Goal: Transaction & Acquisition: Purchase product/service

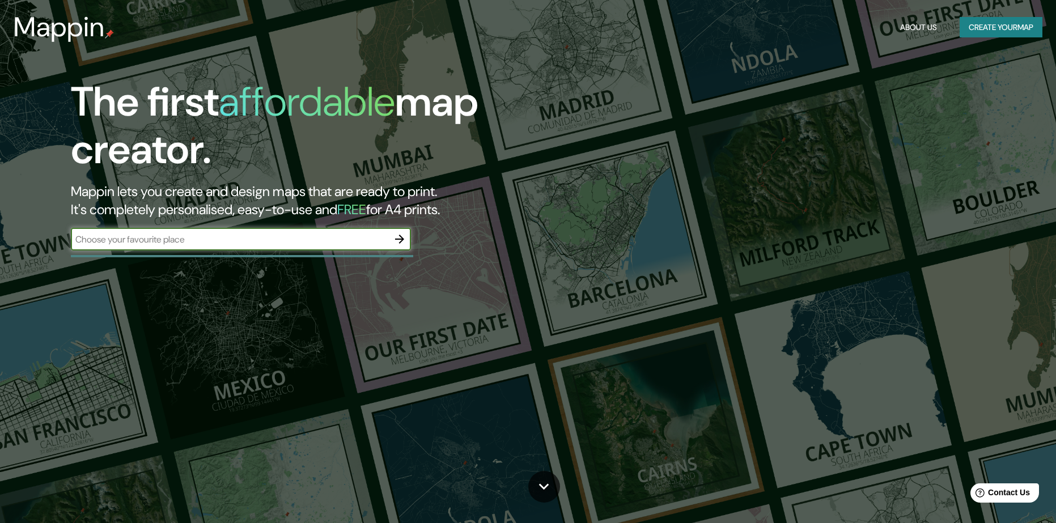
click at [345, 233] on input "text" at bounding box center [229, 239] width 317 height 13
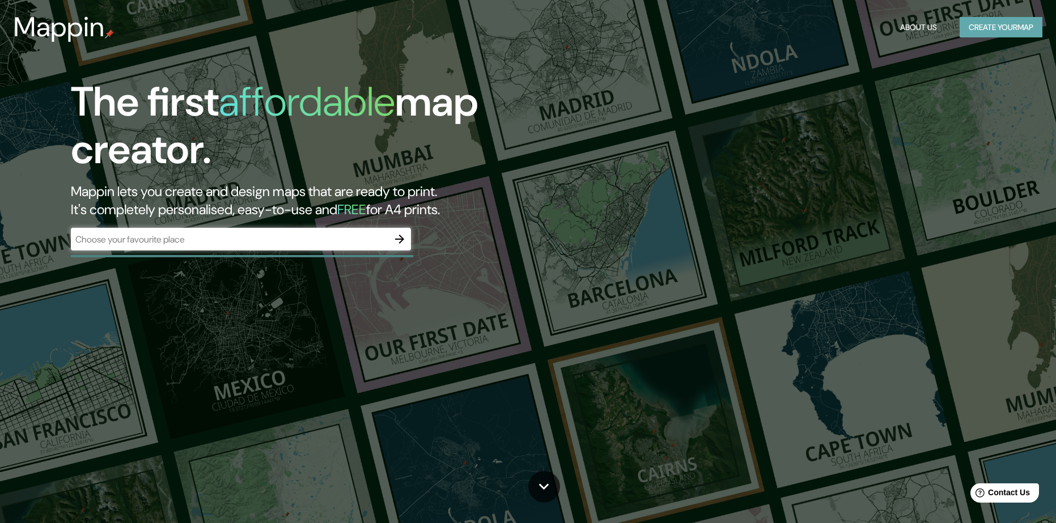
click at [1027, 26] on button "Create your map" at bounding box center [1000, 27] width 83 height 21
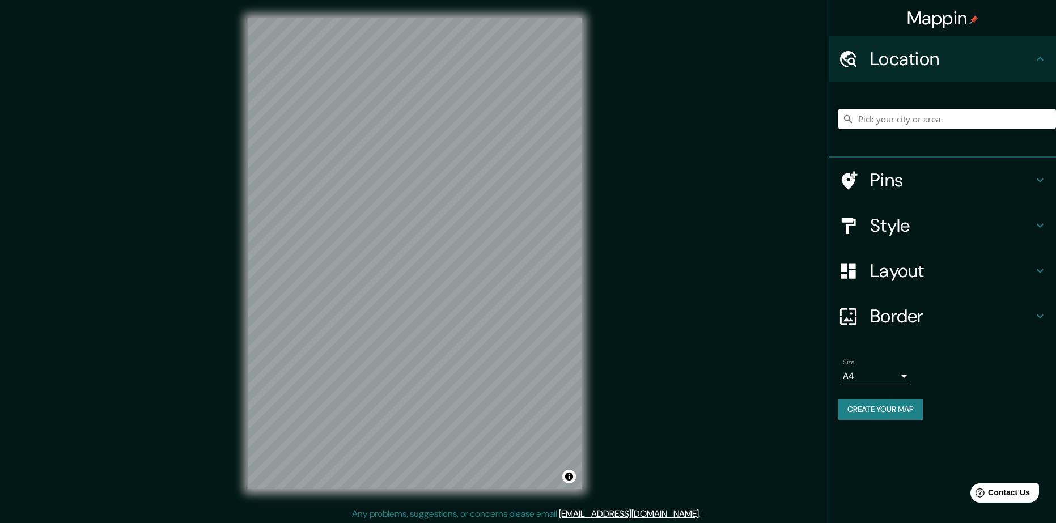
click at [916, 122] on input "Pick your city or area" at bounding box center [947, 119] width 218 height 20
type input "[PERSON_NAME], [GEOGRAPHIC_DATA], [GEOGRAPHIC_DATA] 7810000, [GEOGRAPHIC_DATA]"
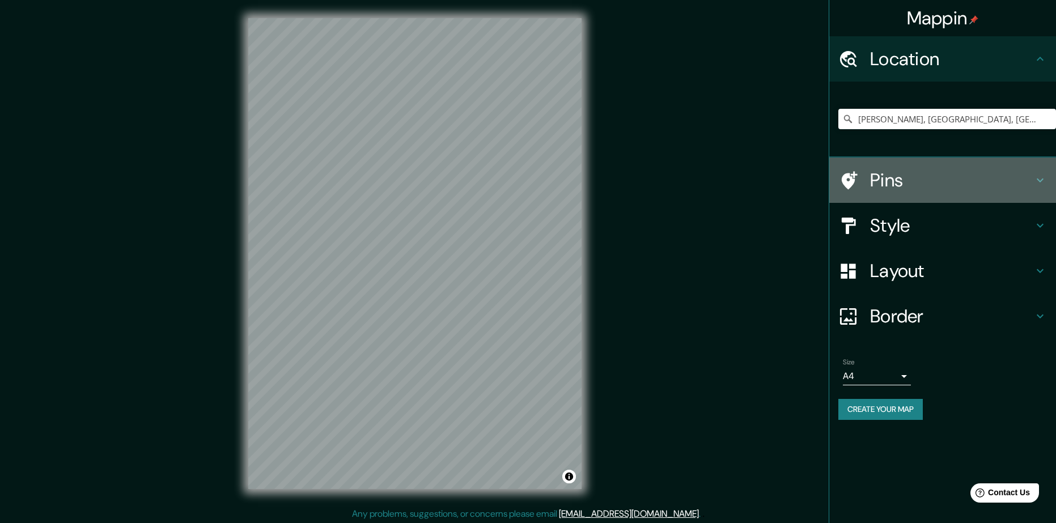
click at [952, 179] on h4 "Pins" at bounding box center [951, 180] width 163 height 23
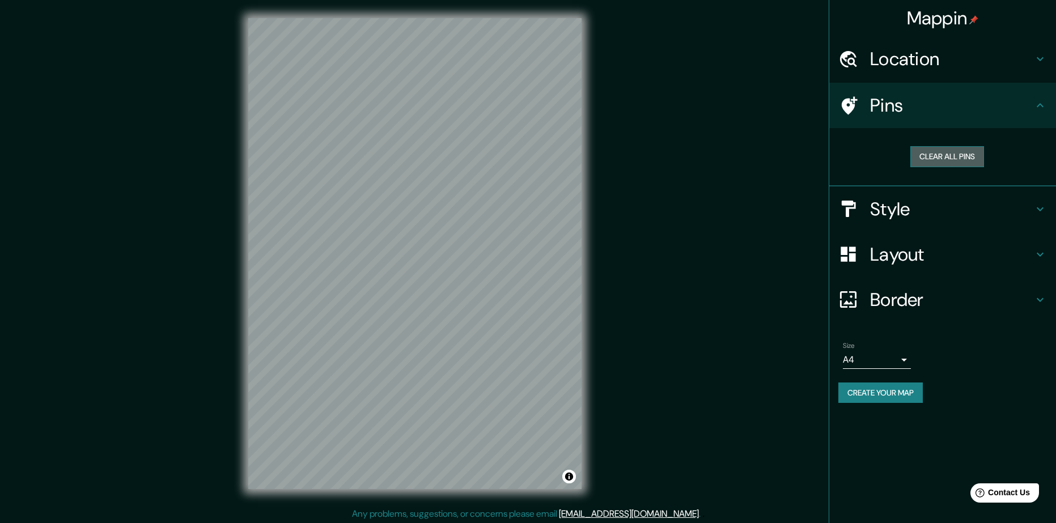
click at [955, 154] on button "Clear all pins" at bounding box center [947, 156] width 74 height 21
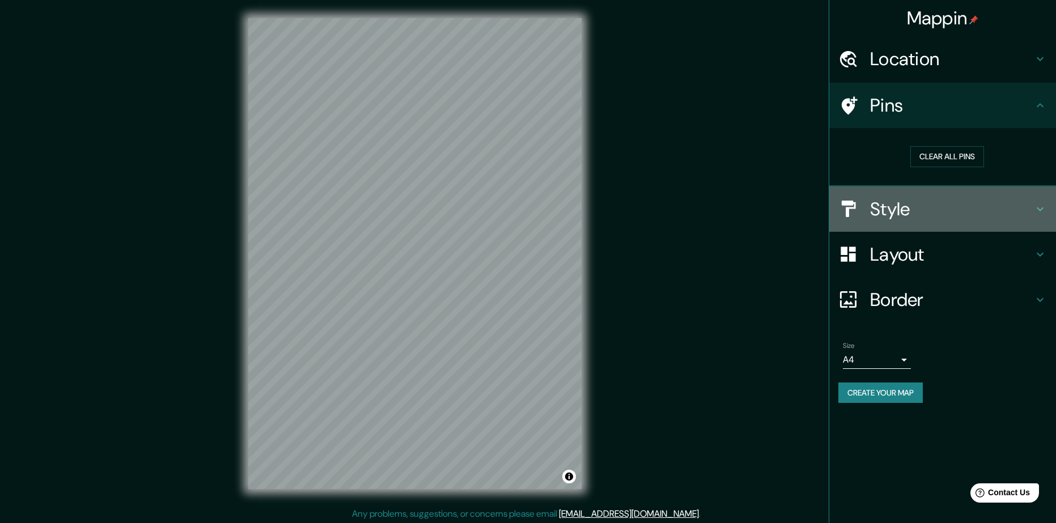
click at [957, 214] on h4 "Style" at bounding box center [951, 209] width 163 height 23
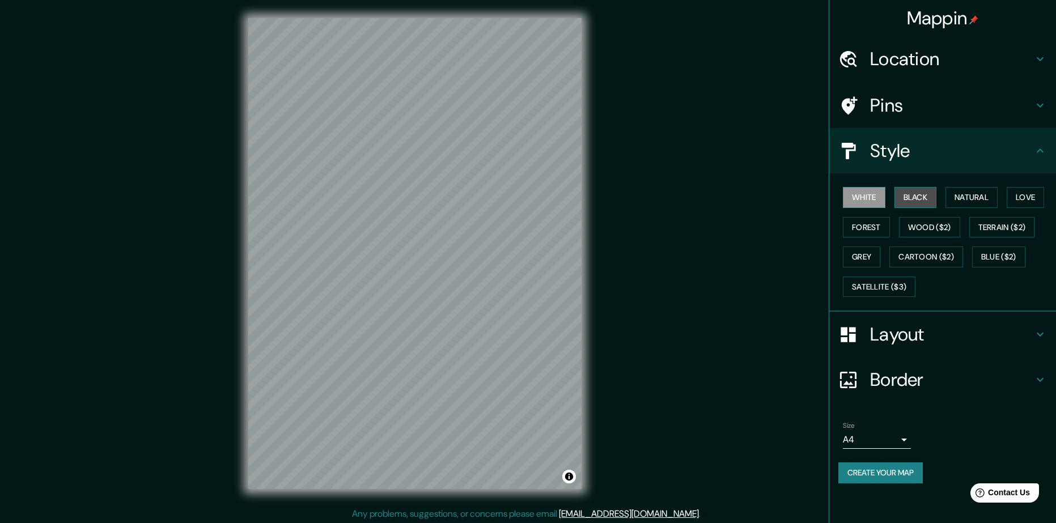
click at [914, 198] on button "Black" at bounding box center [915, 197] width 43 height 21
click at [978, 198] on button "Natural" at bounding box center [971, 197] width 52 height 21
click at [1026, 198] on button "Love" at bounding box center [1024, 197] width 37 height 21
click at [891, 228] on div "White Black Natural Love Forest Wood ($2) Terrain ($2) Grey Cartoon ($2) Blue (…" at bounding box center [947, 241] width 218 height 119
click at [876, 231] on button "Forest" at bounding box center [866, 227] width 47 height 21
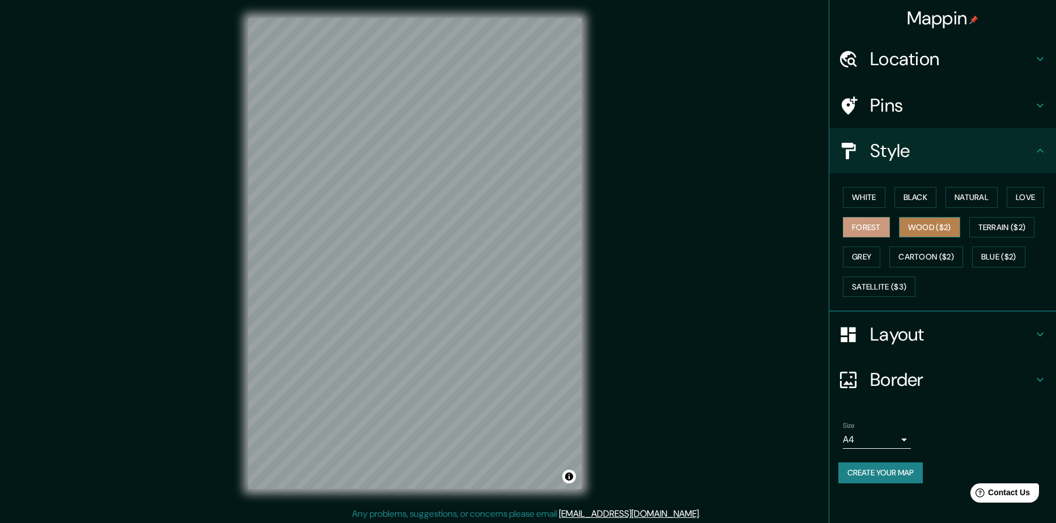
click at [915, 226] on button "Wood ($2)" at bounding box center [929, 227] width 61 height 21
click at [993, 226] on button "Terrain ($2)" at bounding box center [1002, 227] width 66 height 21
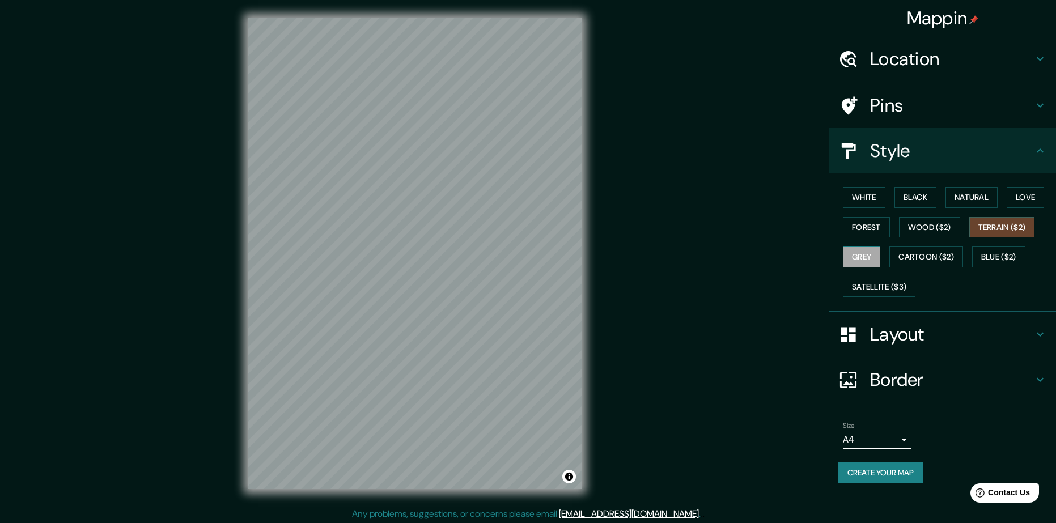
click at [869, 254] on button "Grey" at bounding box center [861, 257] width 37 height 21
click at [871, 201] on button "White" at bounding box center [864, 197] width 43 height 21
click at [937, 318] on div "Layout" at bounding box center [942, 334] width 227 height 45
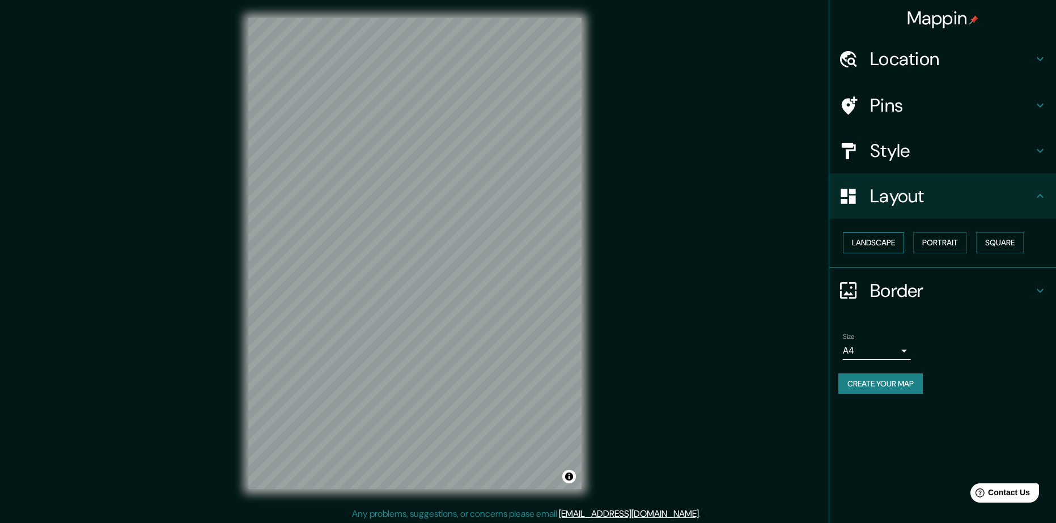
click at [879, 243] on button "Landscape" at bounding box center [873, 242] width 61 height 21
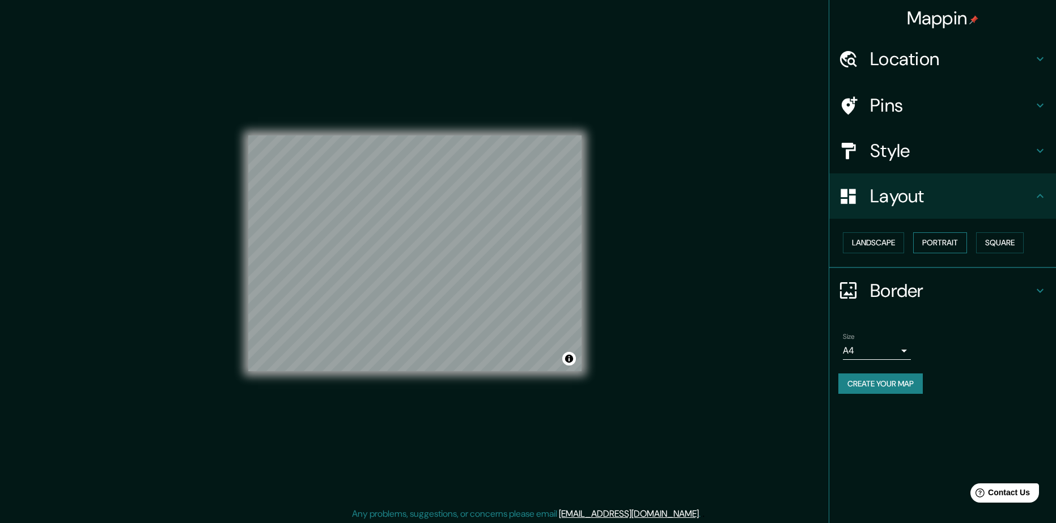
click at [938, 248] on button "Portrait" at bounding box center [940, 242] width 54 height 21
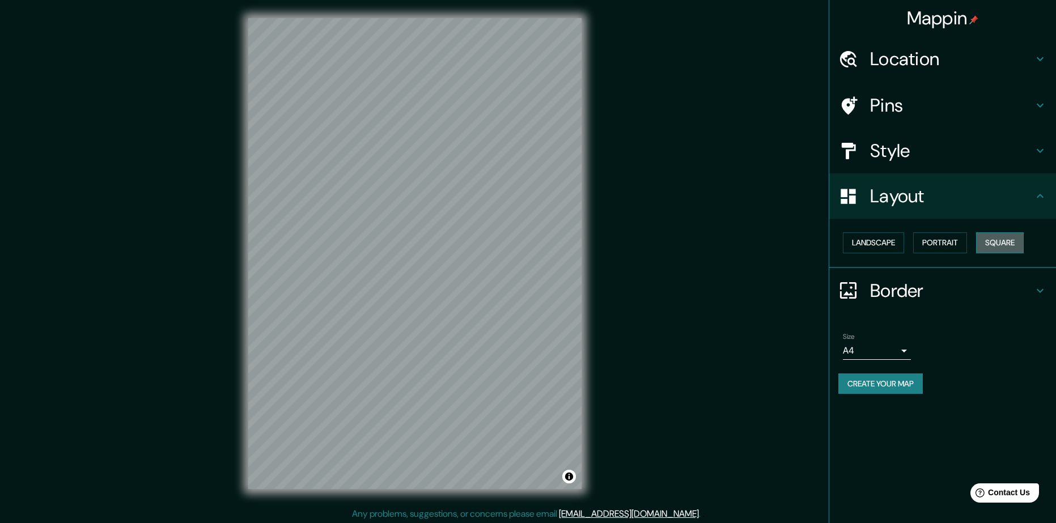
click at [993, 247] on button "Square" at bounding box center [1000, 242] width 48 height 21
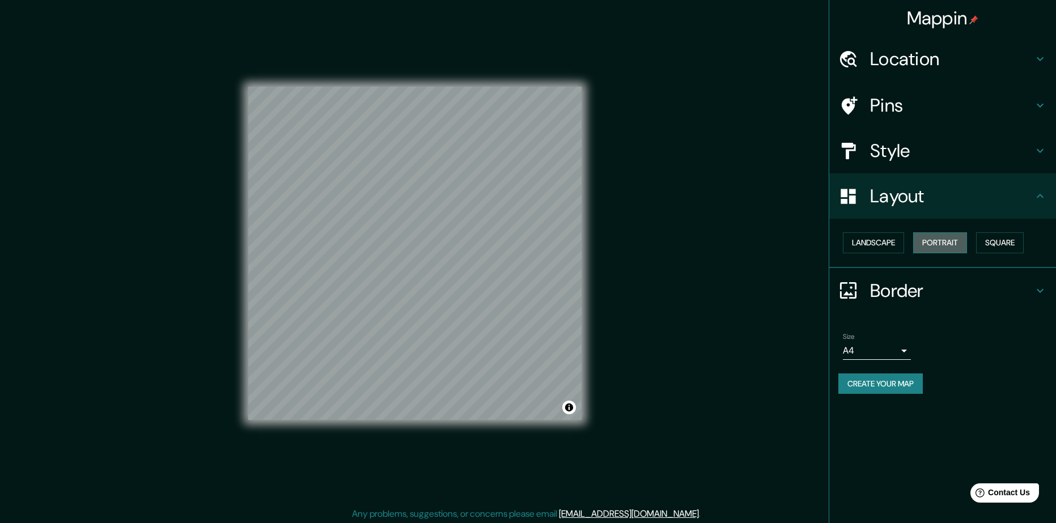
click at [941, 240] on button "Portrait" at bounding box center [940, 242] width 54 height 21
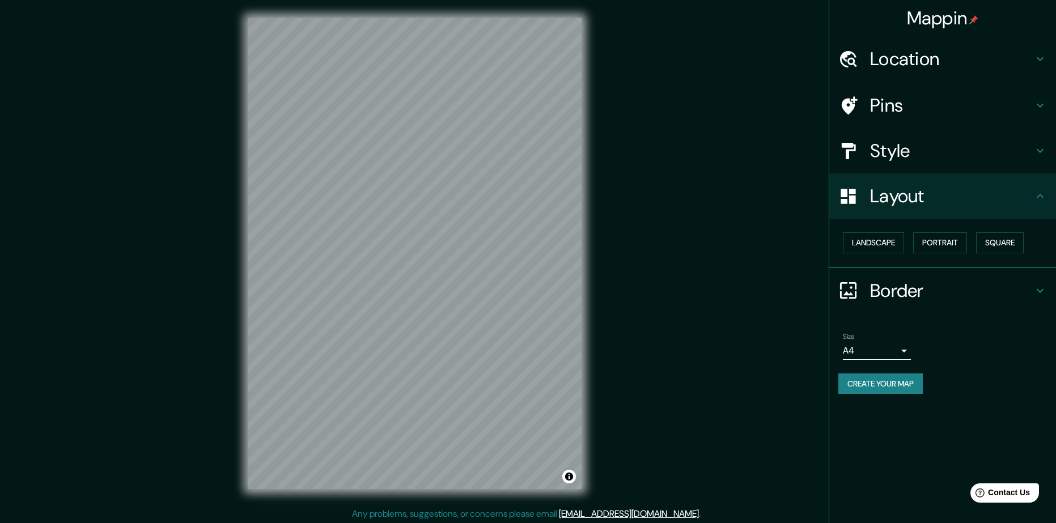
click at [925, 295] on h4 "Border" at bounding box center [951, 290] width 163 height 23
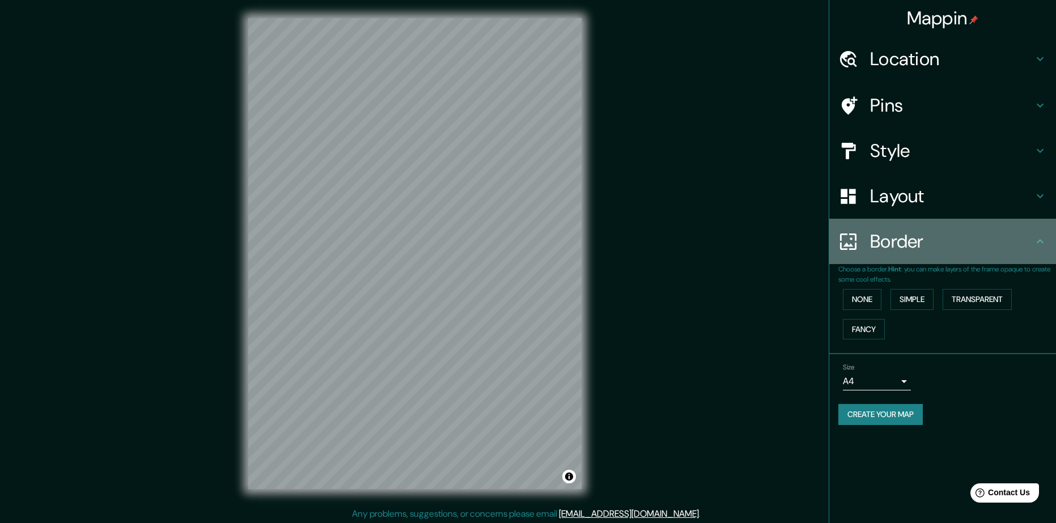
click at [912, 254] on div "Border" at bounding box center [942, 241] width 227 height 45
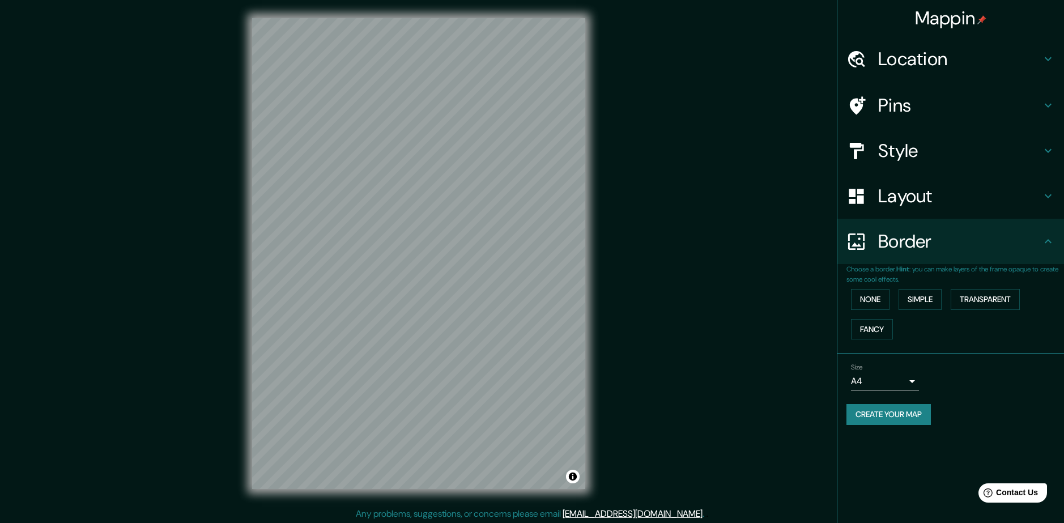
click at [885, 380] on body "Mappin Location [PERSON_NAME][GEOGRAPHIC_DATA], [GEOGRAPHIC_DATA] 7810000, [GEO…" at bounding box center [532, 261] width 1064 height 523
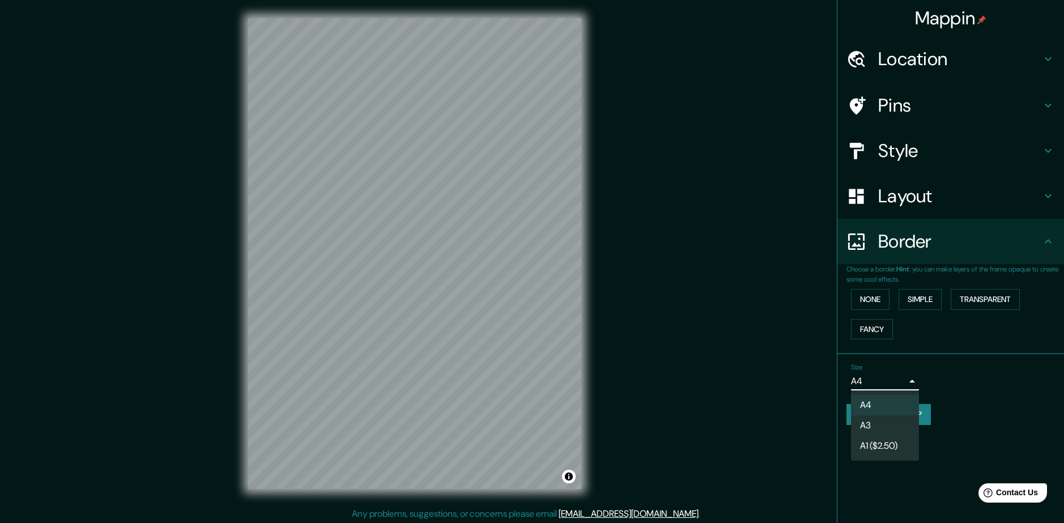
click at [743, 262] on div at bounding box center [532, 261] width 1064 height 523
